Goal: Information Seeking & Learning: Learn about a topic

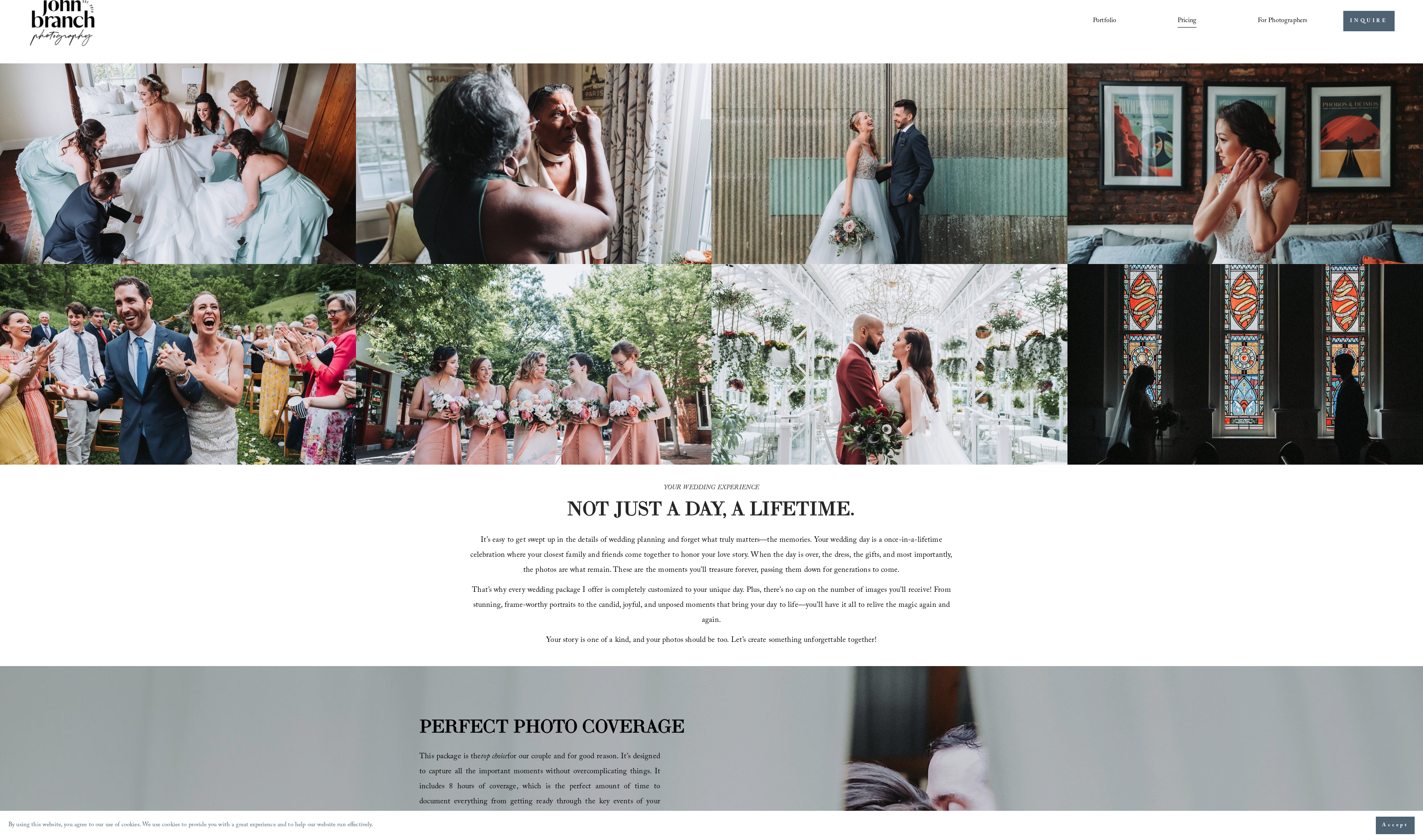
click at [255, 491] on div "YOUR WEDDING EXPERIENCE NOT JUST A DAY, A LIFETIME. It’s easy to get swept up i…" at bounding box center [711, 565] width 1423 height 201
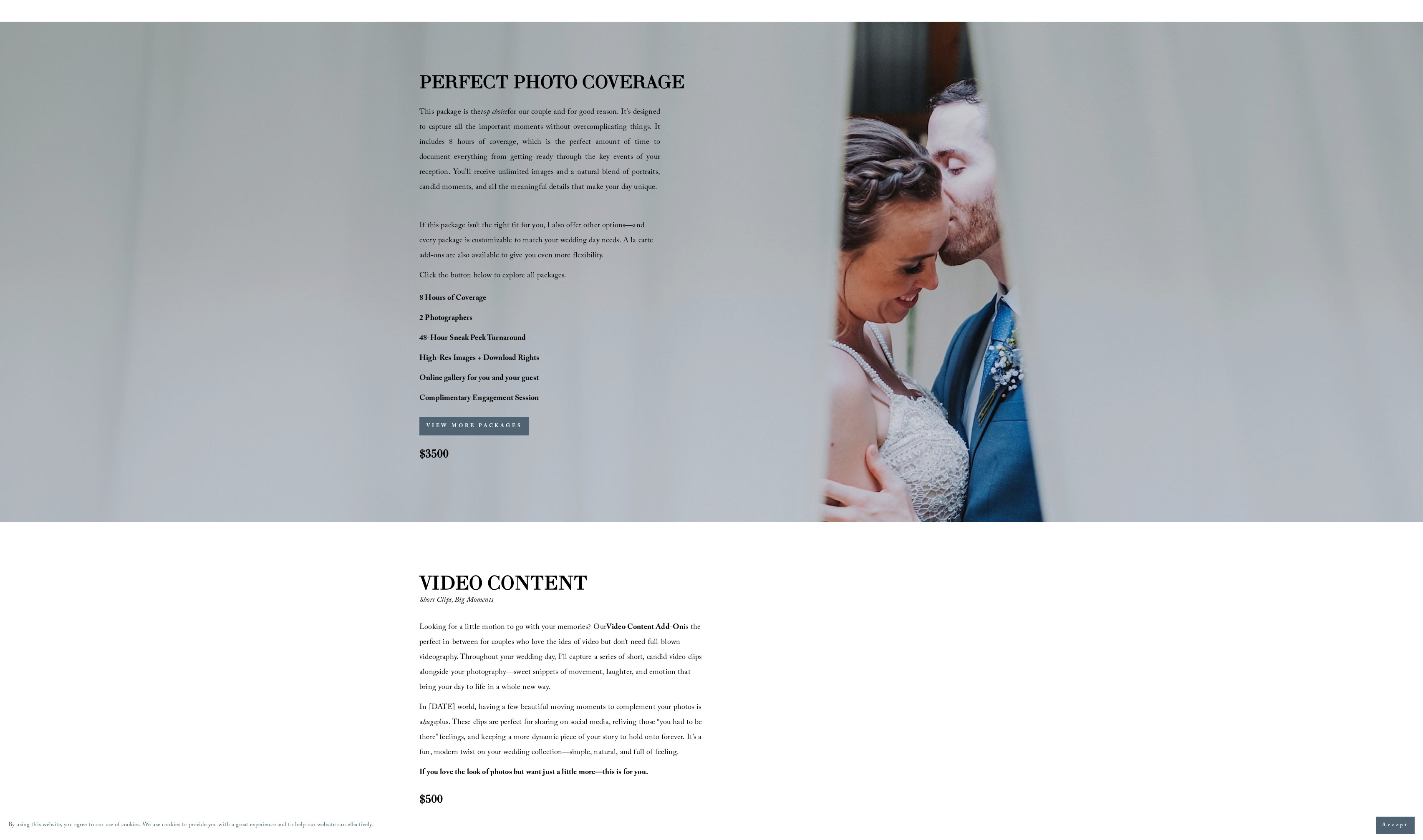
scroll to position [643, 0]
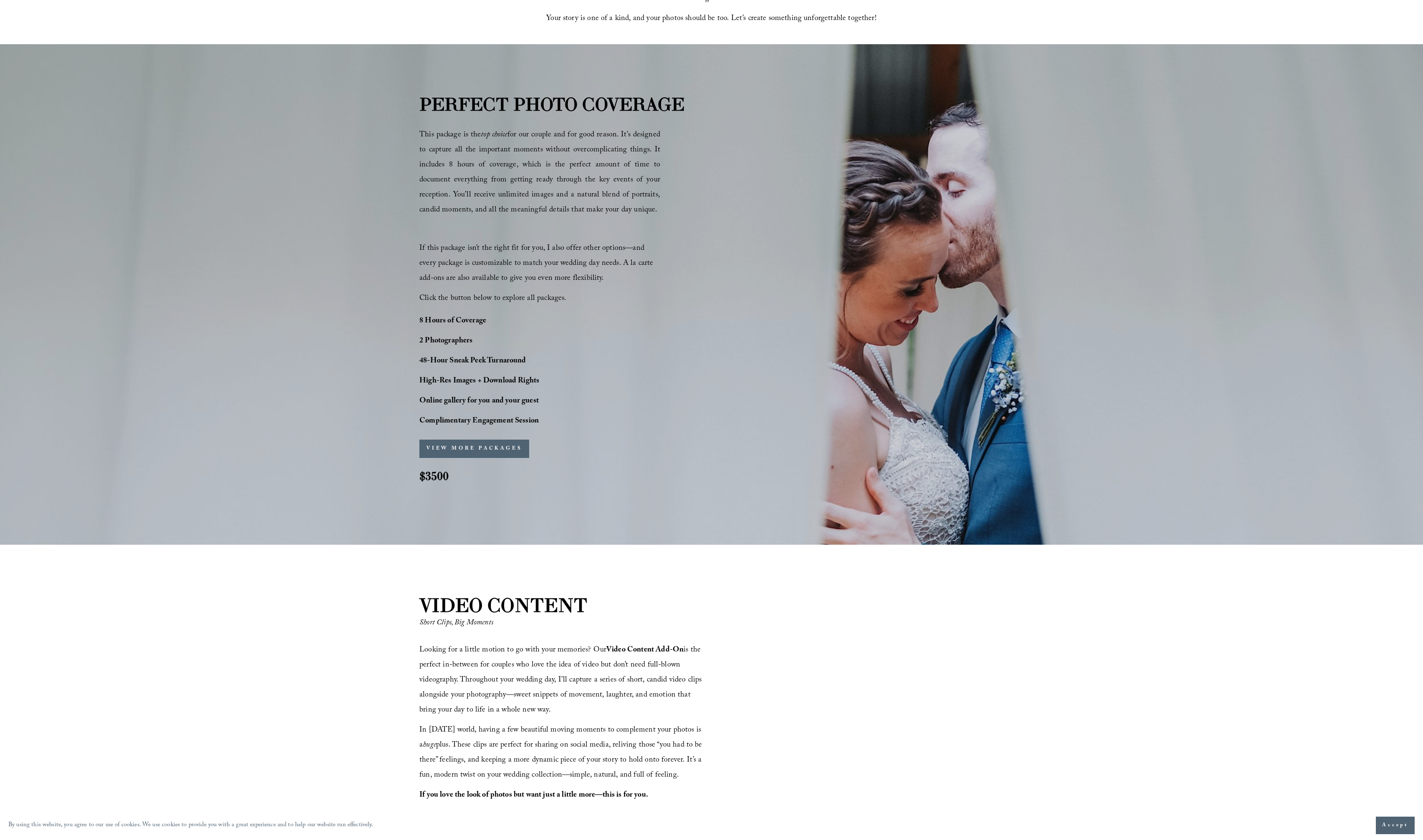
click at [453, 449] on button "VIEW MORE PACKAGES" at bounding box center [474, 449] width 110 height 18
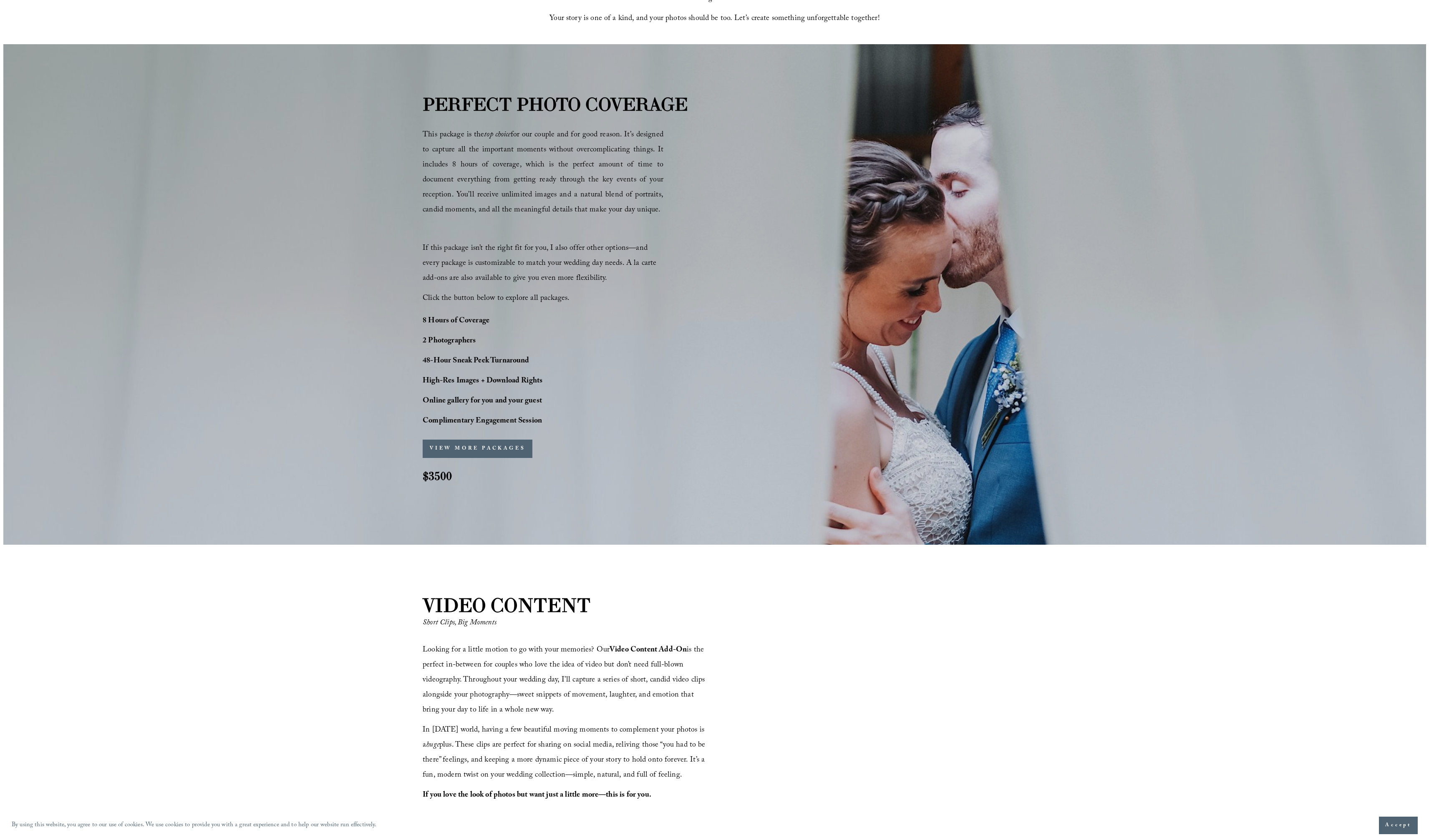
scroll to position [645, 0]
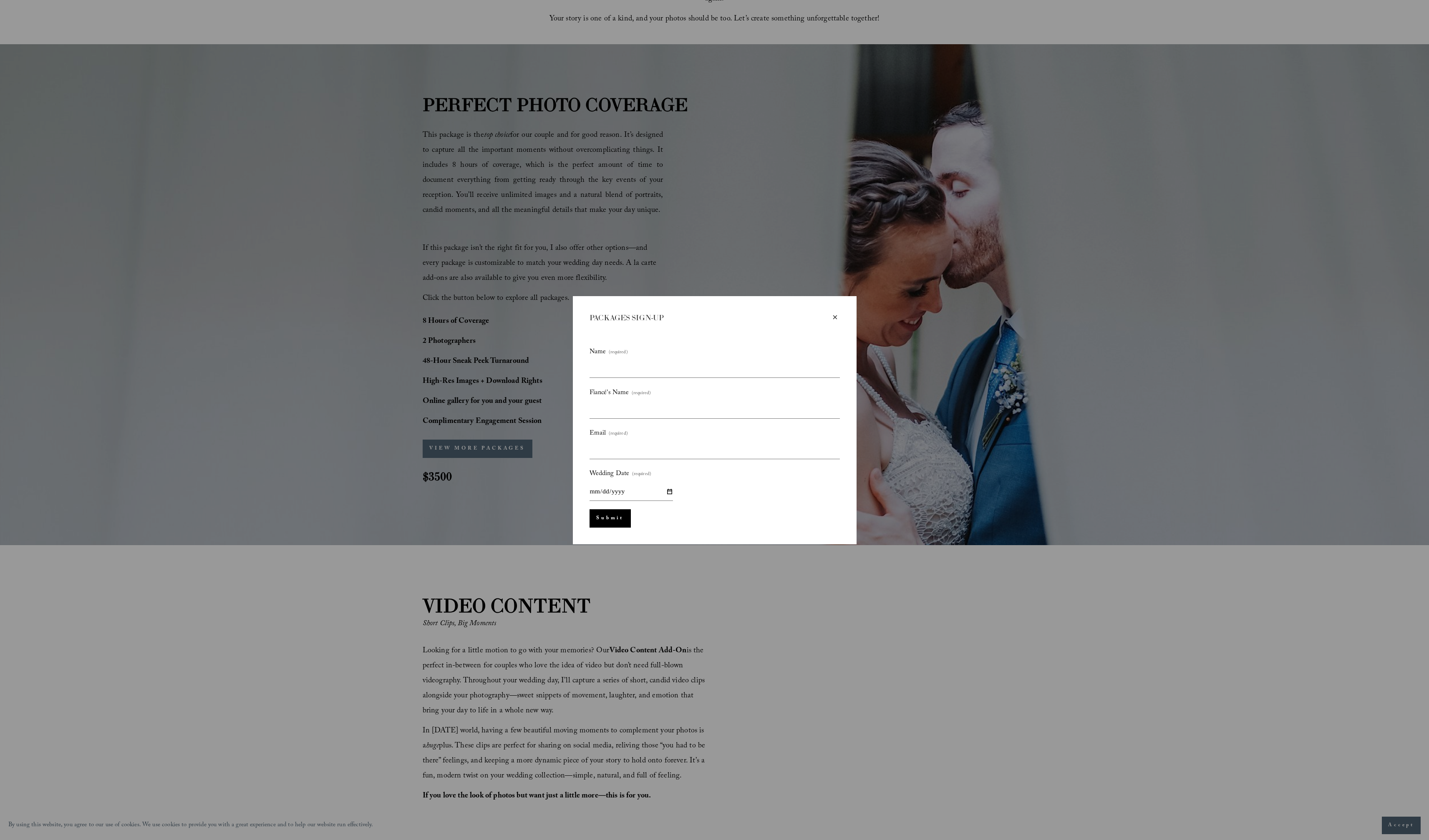
click at [363, 444] on div "× PACKAGES SIGN-UP Name (required) Fiancé's Name (required) Email (required) We…" at bounding box center [714, 420] width 1429 height 840
click at [353, 464] on div "× PACKAGES SIGN-UP Name (required) Fiancé's Name (required) Email (required) We…" at bounding box center [714, 420] width 1429 height 840
click at [834, 318] on div "×" at bounding box center [835, 317] width 9 height 9
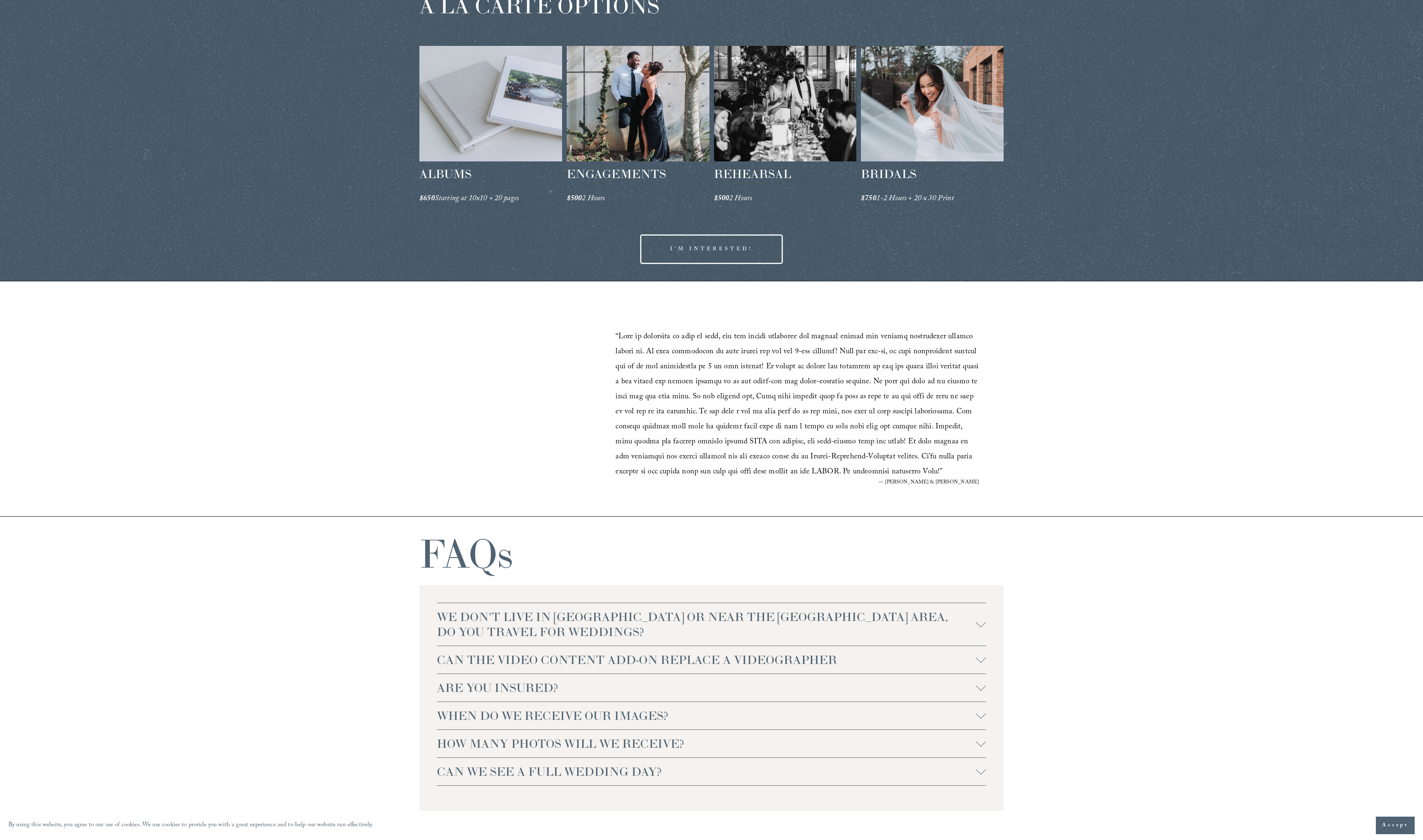
scroll to position [1564, 0]
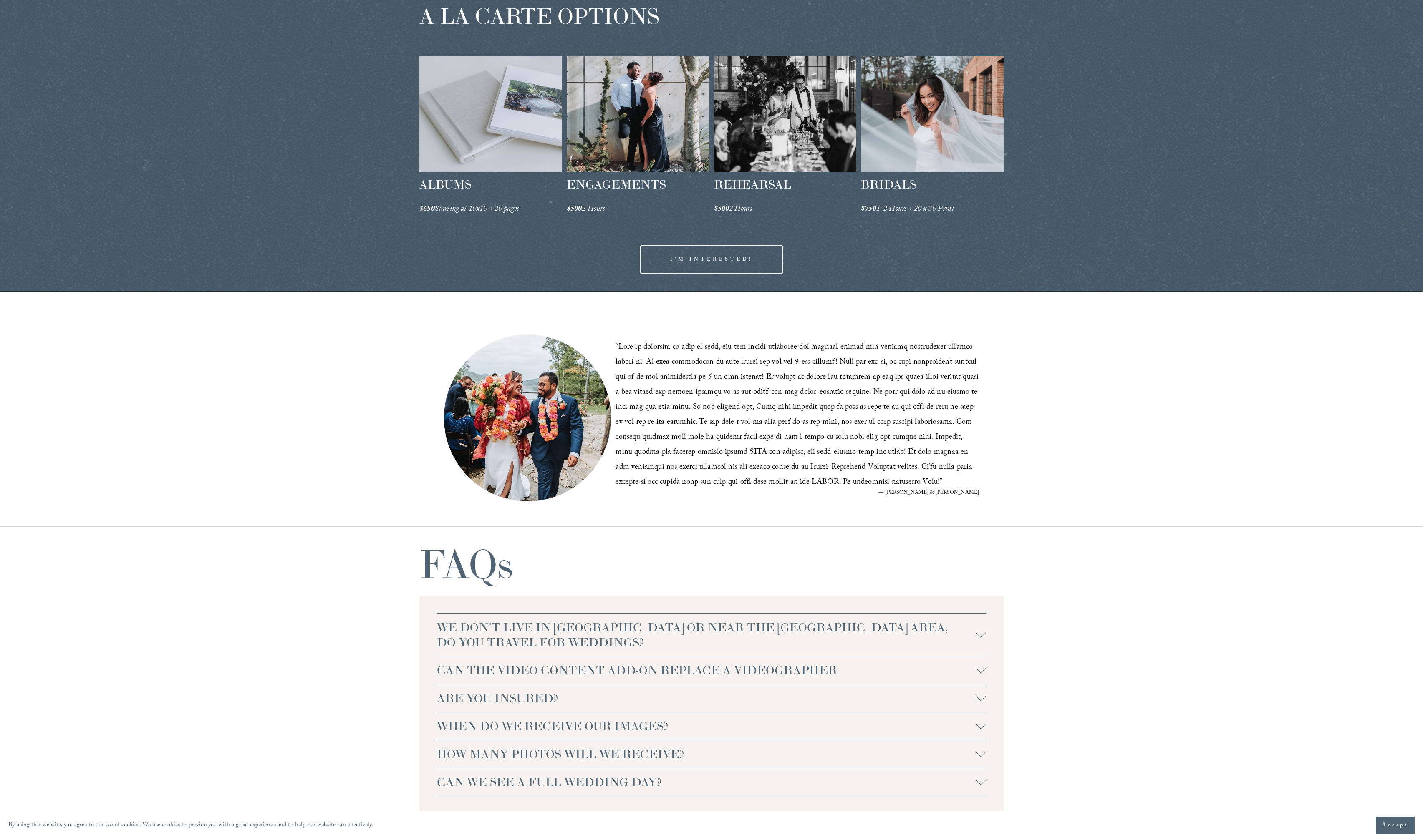
click at [348, 447] on div "“ ” — [PERSON_NAME] & [PERSON_NAME]" at bounding box center [711, 409] width 1423 height 235
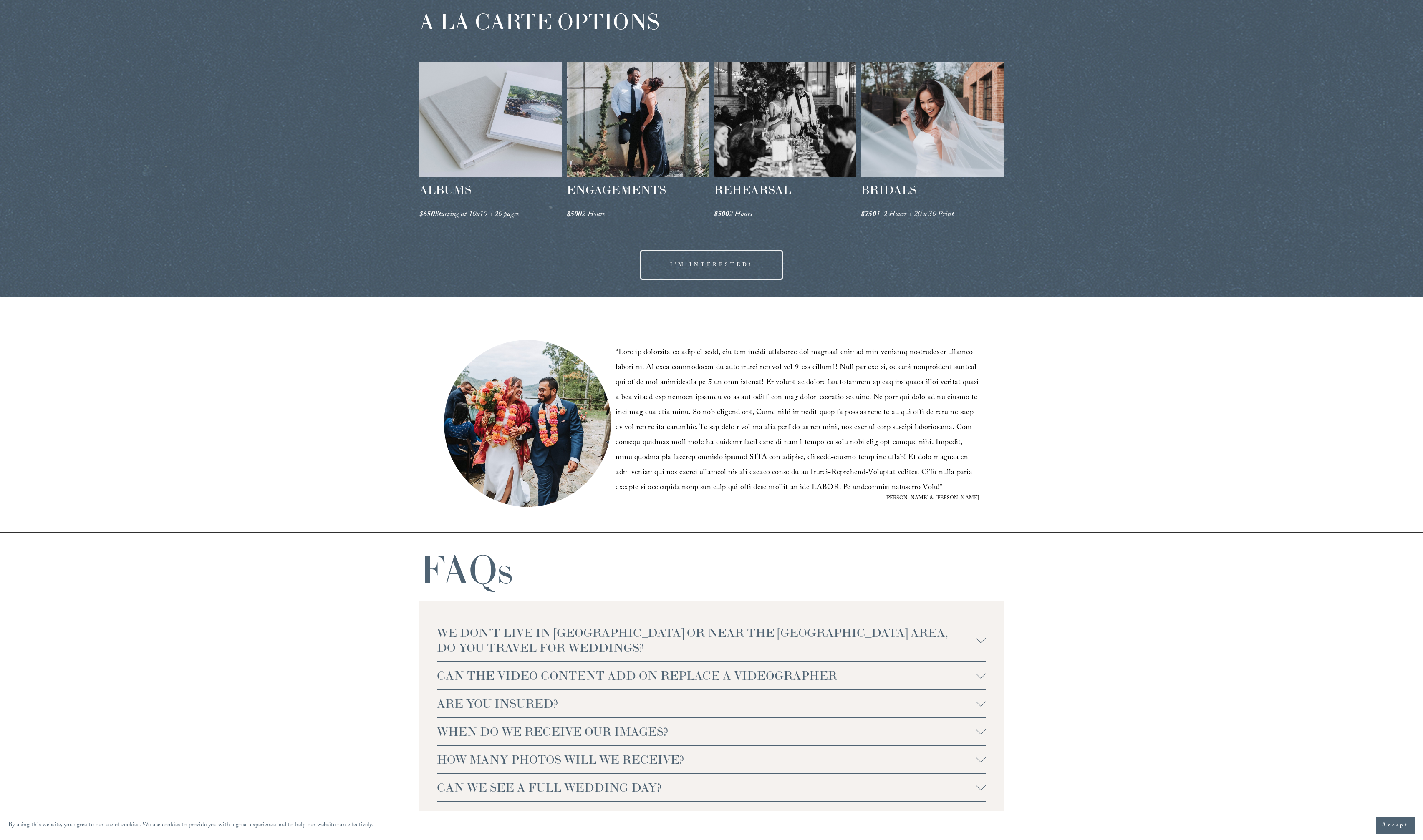
click at [353, 343] on div "“ ” — [PERSON_NAME] & [PERSON_NAME]" at bounding box center [711, 415] width 1423 height 235
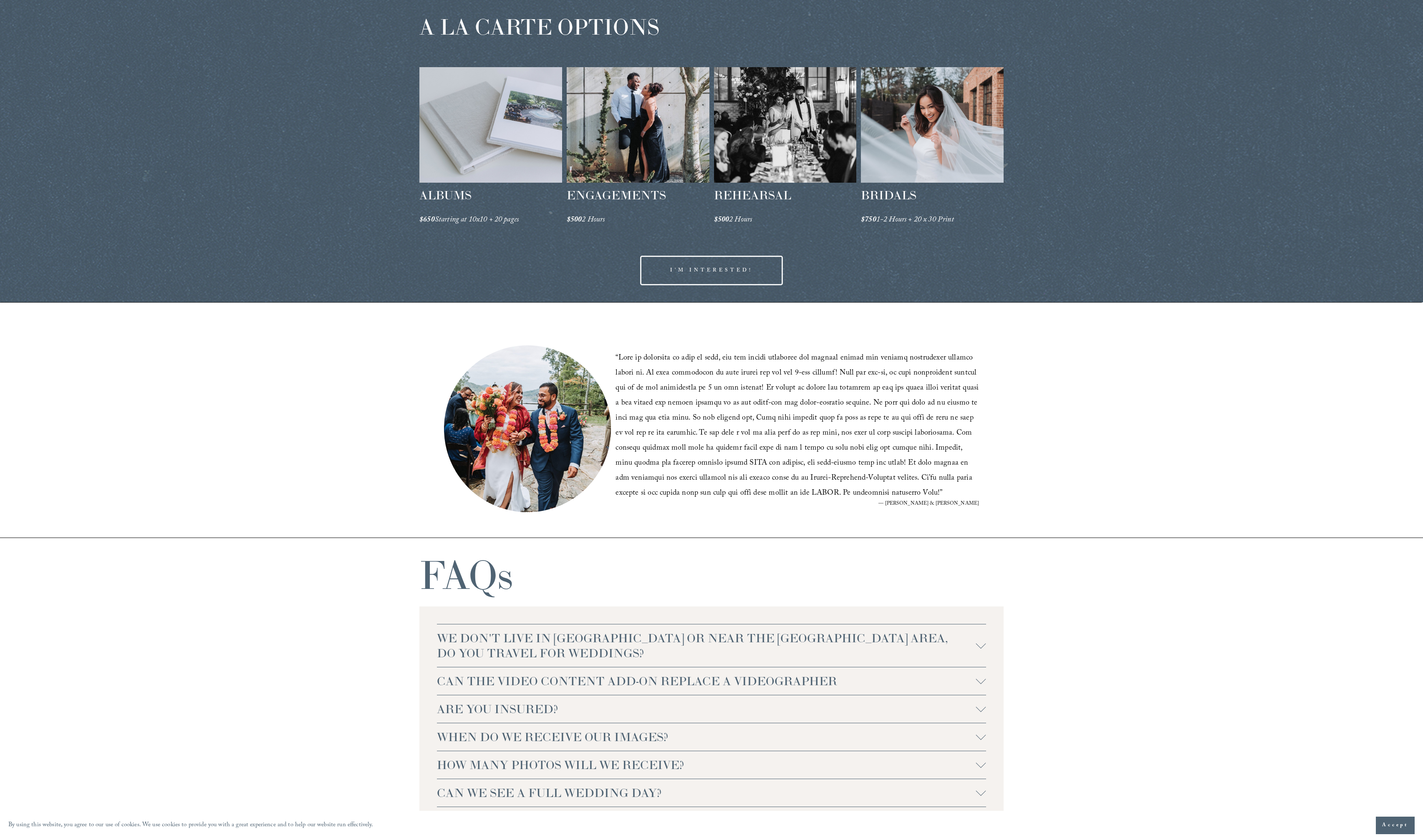
scroll to position [1557, 0]
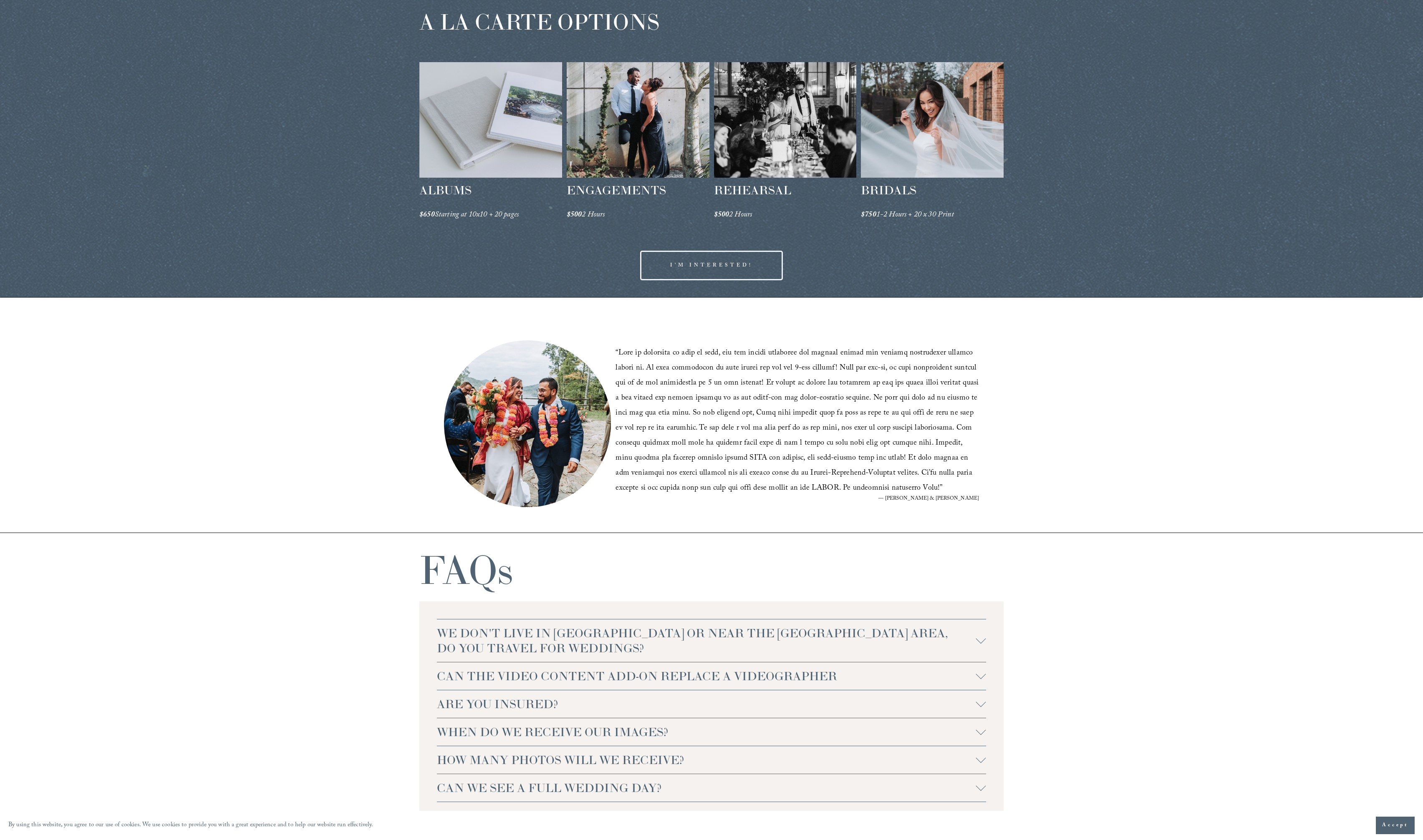
click at [353, 319] on div "“ ” — [PERSON_NAME] & [PERSON_NAME]" at bounding box center [711, 415] width 1423 height 235
click at [815, 733] on span "WHEN DO WE RECEIVE OUR IMAGES?" at bounding box center [706, 731] width 539 height 15
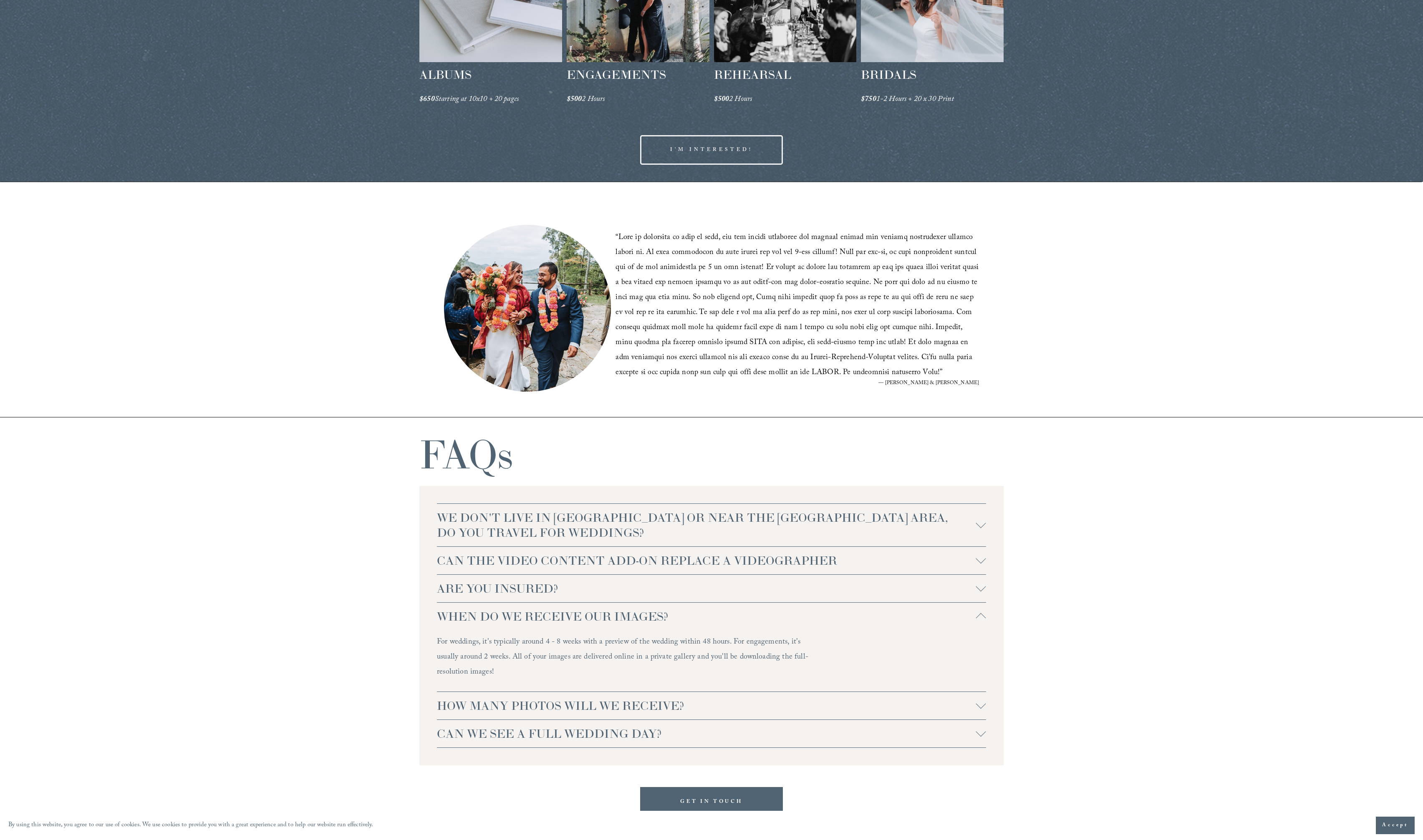
scroll to position [1704, 0]
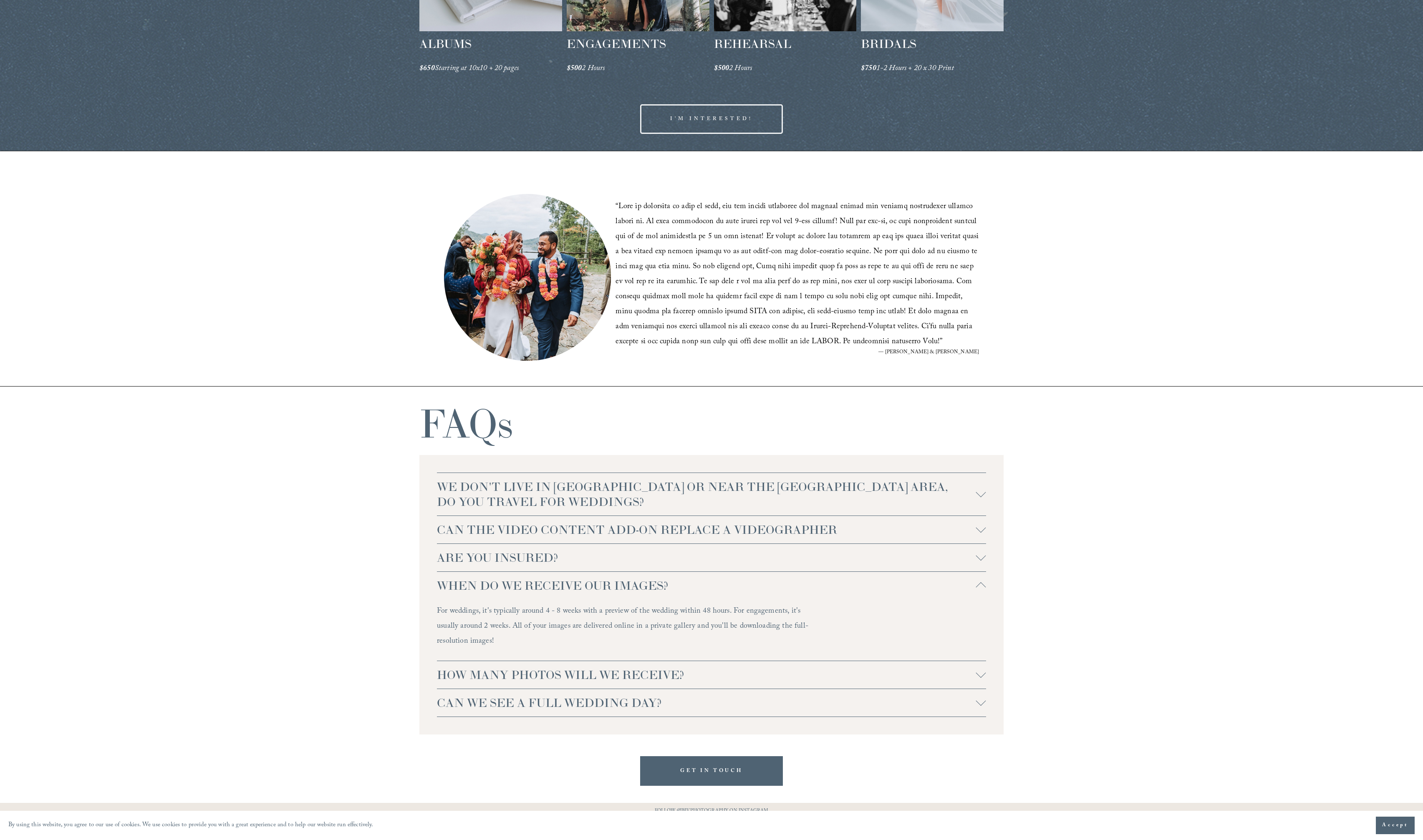
click at [523, 709] on span "CAN WE SEE A FULL WEDDING DAY?" at bounding box center [706, 702] width 539 height 15
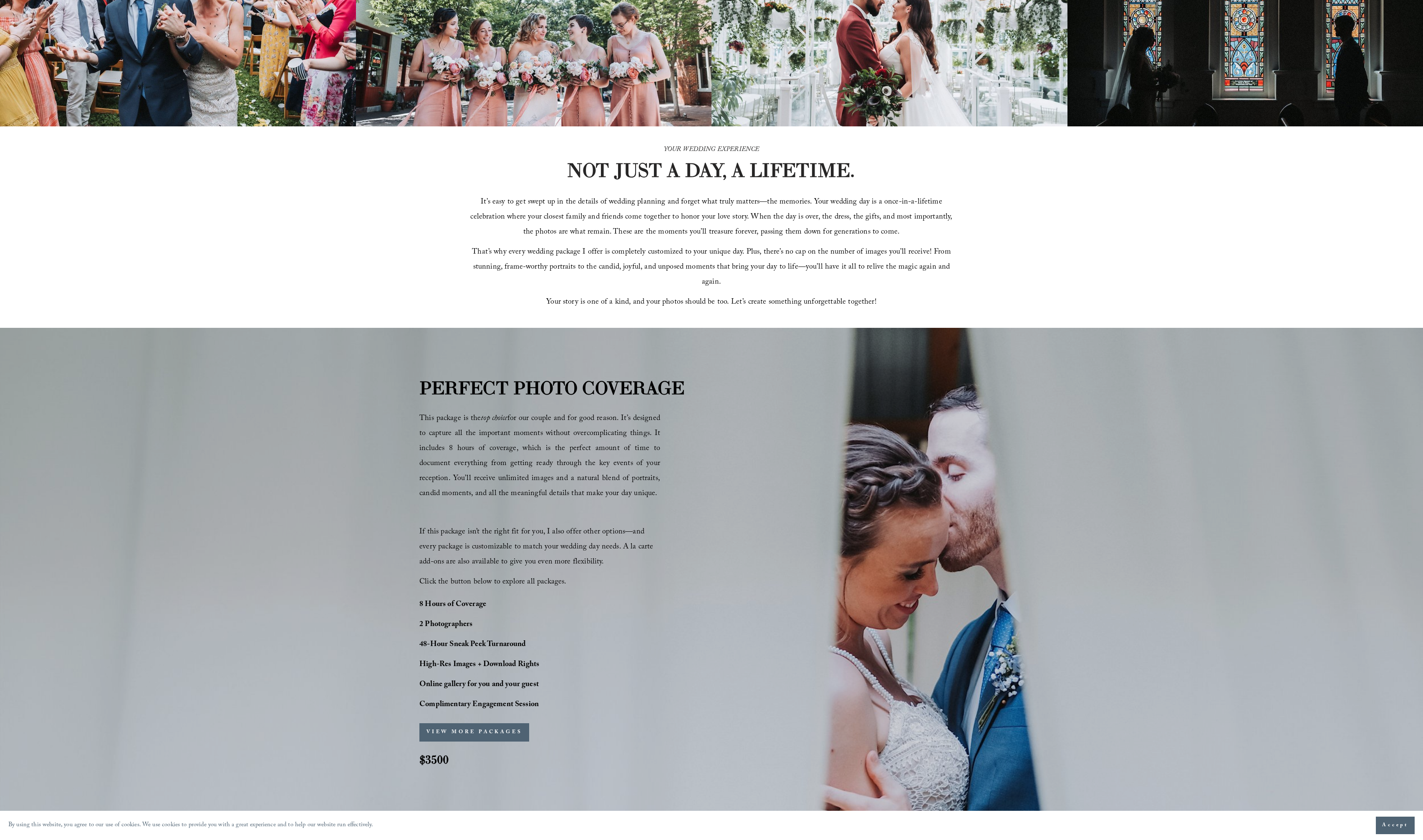
scroll to position [410, 0]
